Goal: Leave review/rating

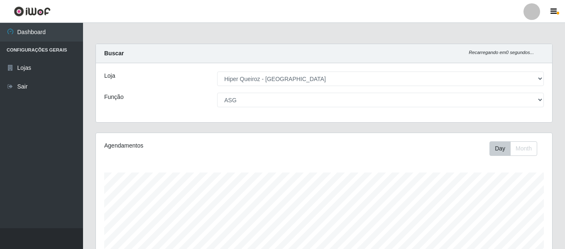
select select "497"
select select "16"
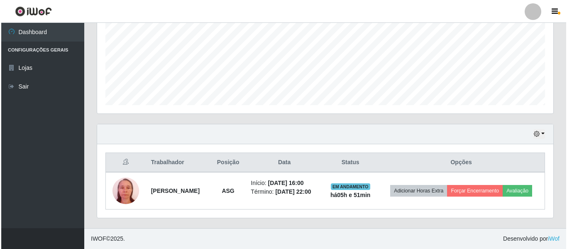
scroll to position [172, 456]
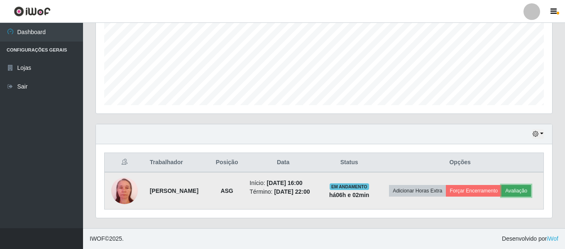
click at [519, 191] on button "Avaliação" at bounding box center [515, 191] width 29 height 12
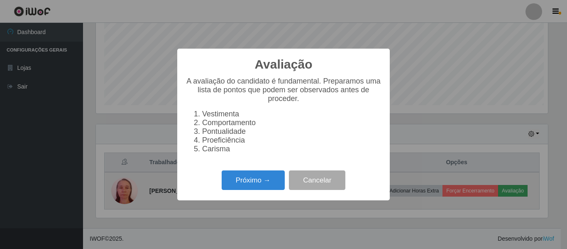
scroll to position [172, 452]
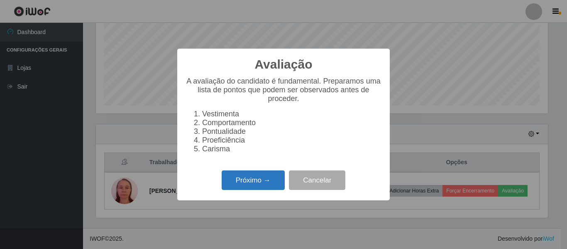
click at [250, 182] on button "Próximo →" at bounding box center [253, 180] width 63 height 20
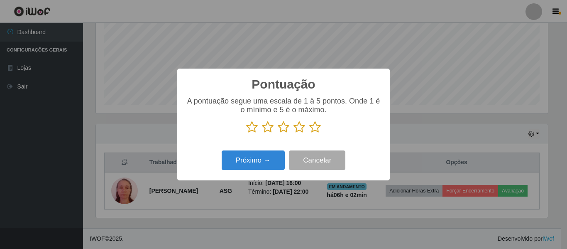
scroll to position [414889, 414609]
click at [312, 127] on icon at bounding box center [315, 127] width 12 height 12
click at [309, 133] on input "radio" at bounding box center [309, 133] width 0 height 0
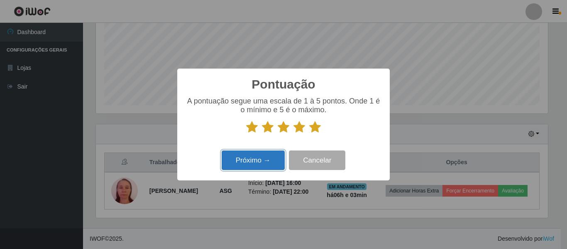
click at [260, 160] on button "Próximo →" at bounding box center [253, 160] width 63 height 20
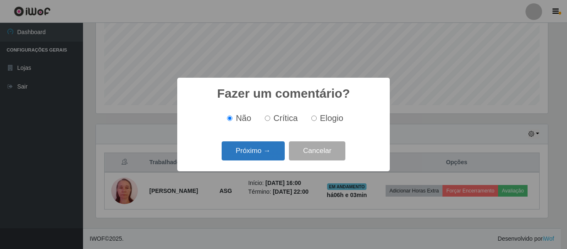
click at [272, 150] on button "Próximo →" at bounding box center [253, 151] width 63 height 20
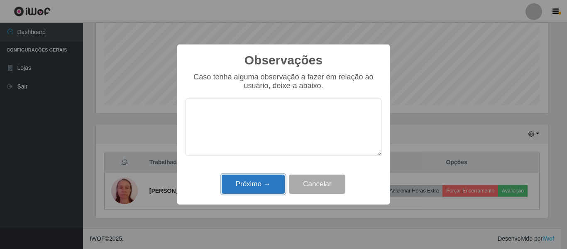
click at [264, 184] on button "Próximo →" at bounding box center [253, 184] width 63 height 20
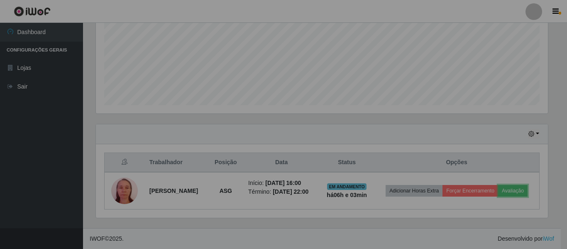
scroll to position [172, 456]
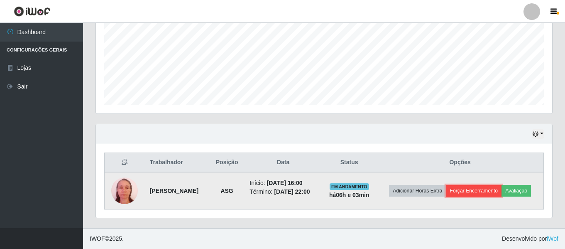
click at [481, 190] on button "Forçar Encerramento" at bounding box center [474, 191] width 56 height 12
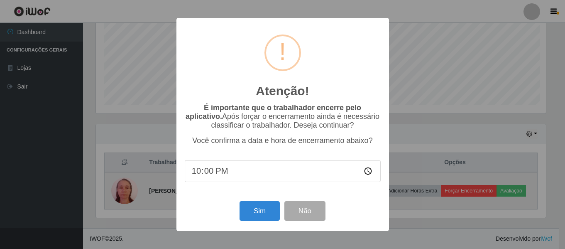
scroll to position [172, 452]
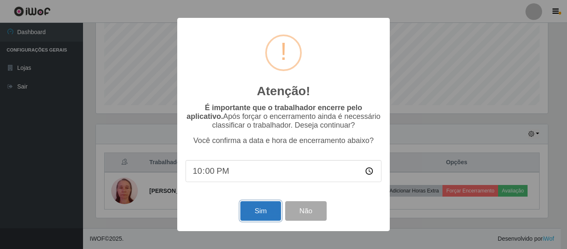
click at [262, 213] on button "Sim" at bounding box center [260, 211] width 40 height 20
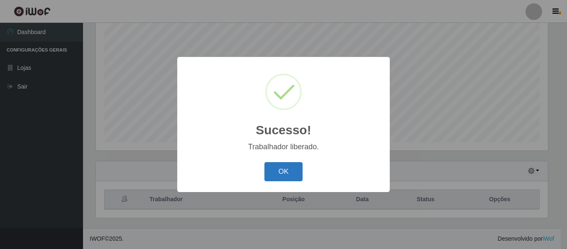
click at [286, 170] on button "OK" at bounding box center [283, 172] width 39 height 20
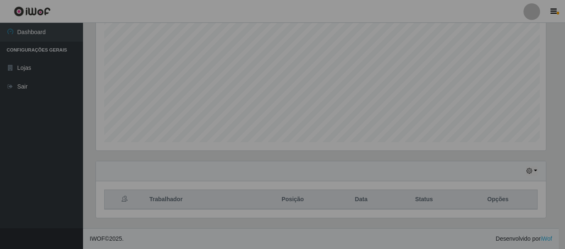
scroll to position [172, 456]
